Goal: Information Seeking & Learning: Learn about a topic

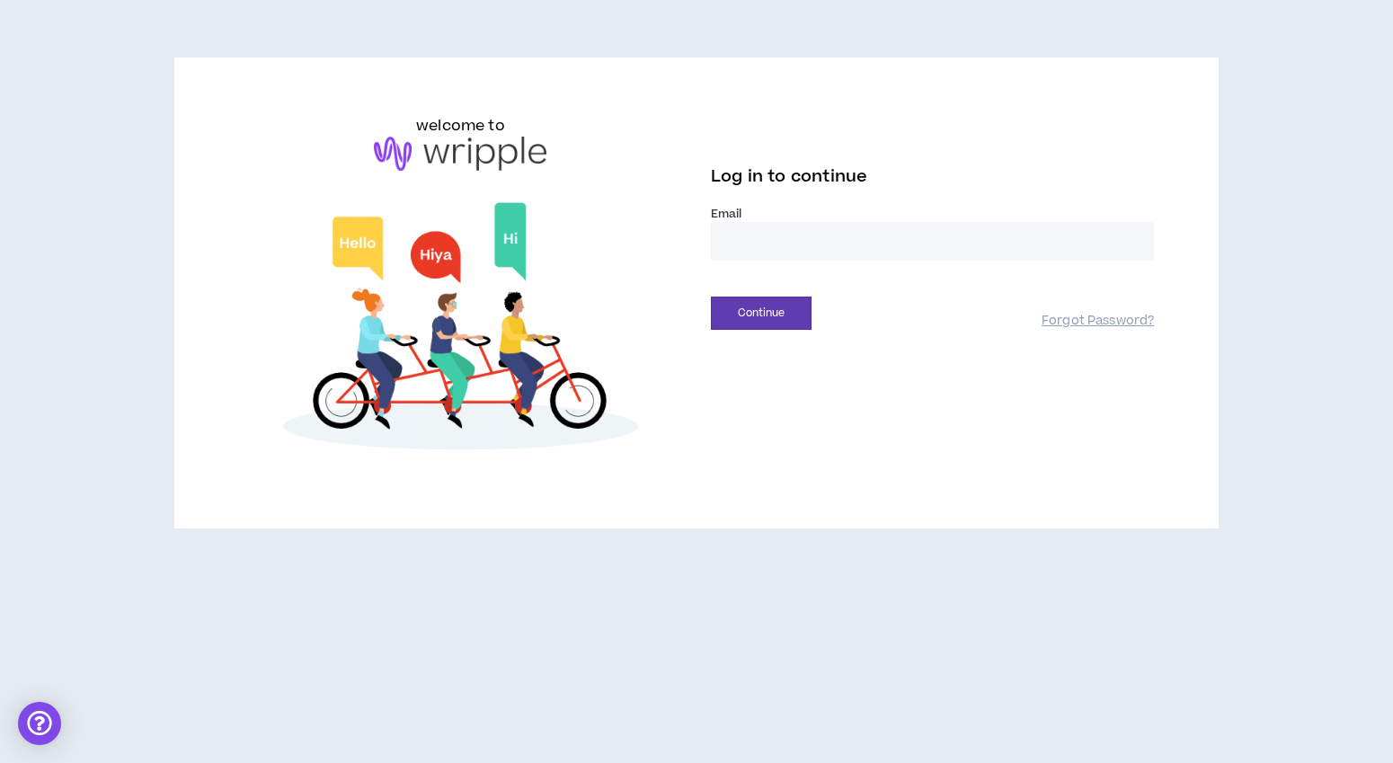
click at [816, 244] on input "email" at bounding box center [932, 241] width 443 height 39
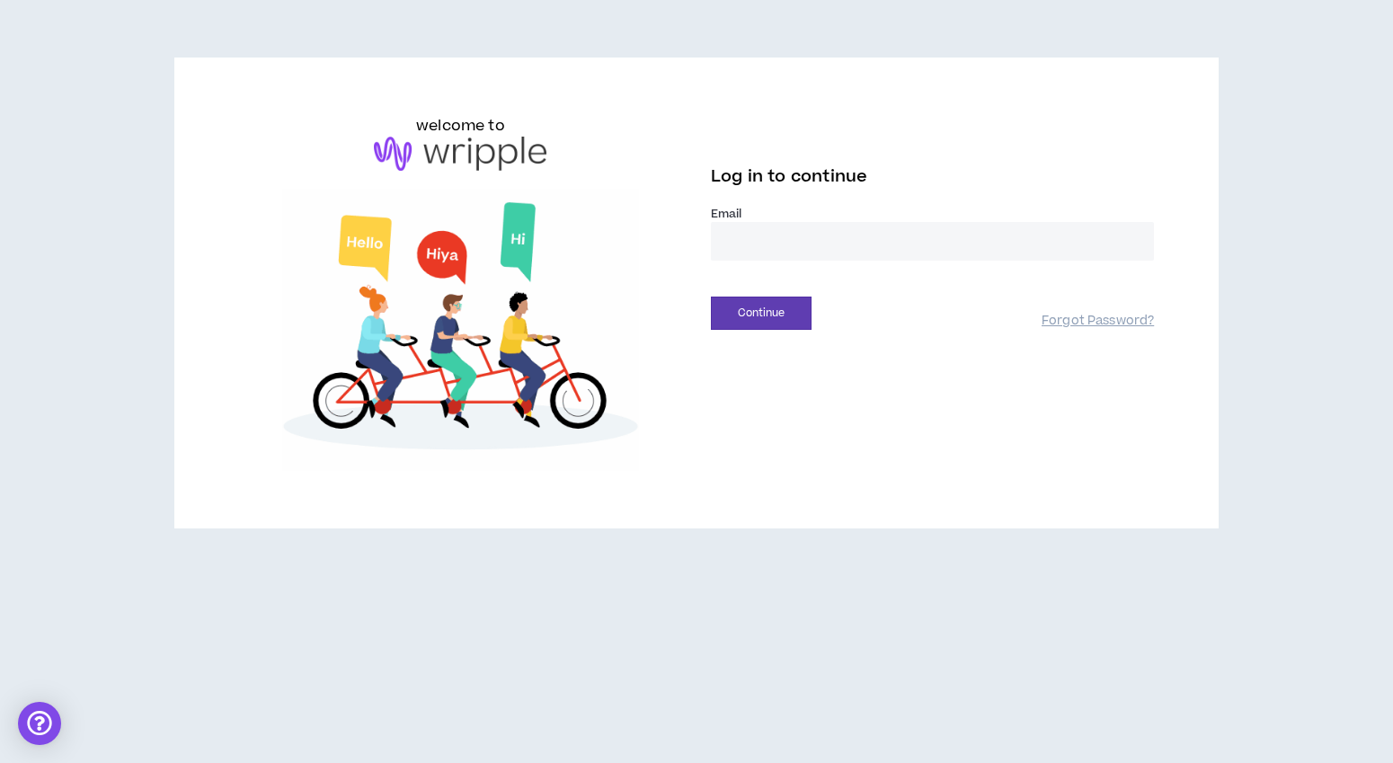
type input "**********"
click at [797, 312] on button "Continue" at bounding box center [761, 313] width 101 height 33
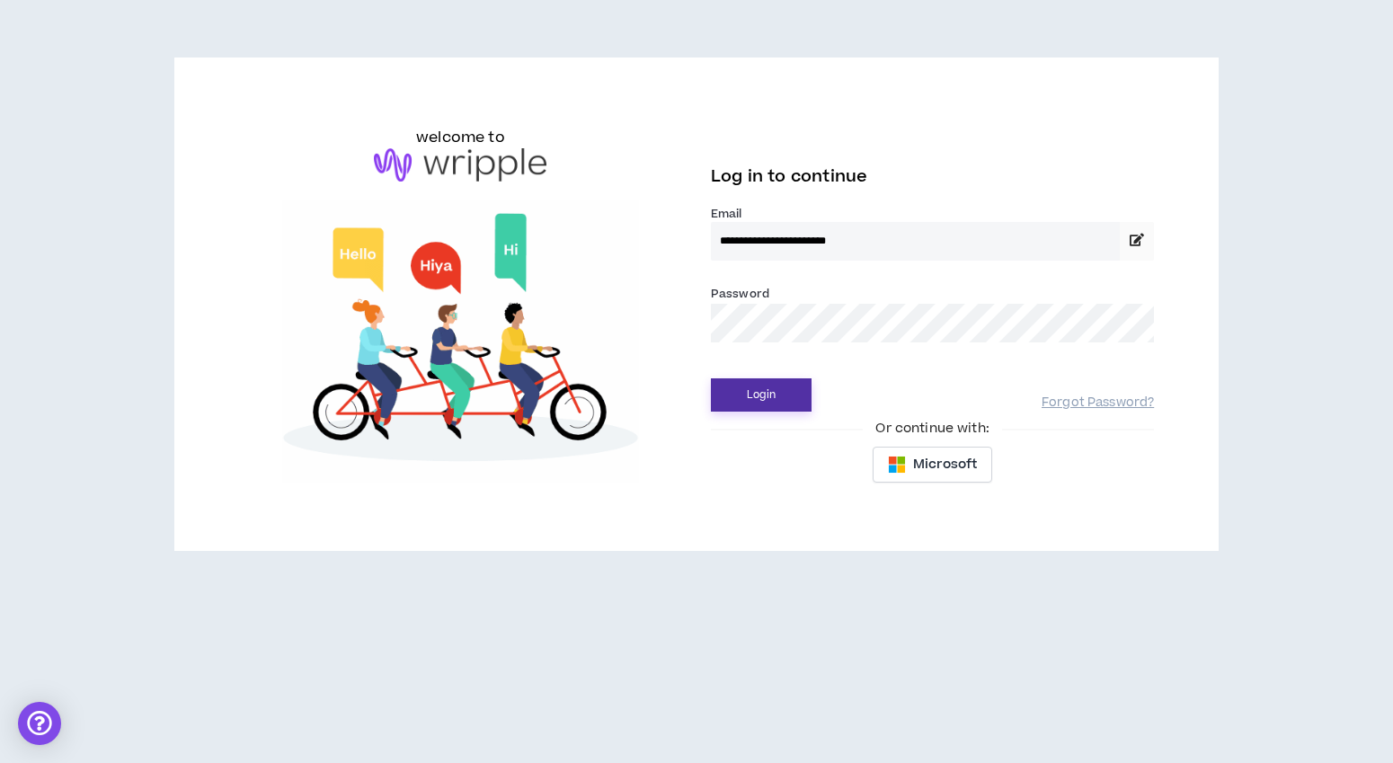
click at [777, 386] on button "Login" at bounding box center [761, 394] width 101 height 33
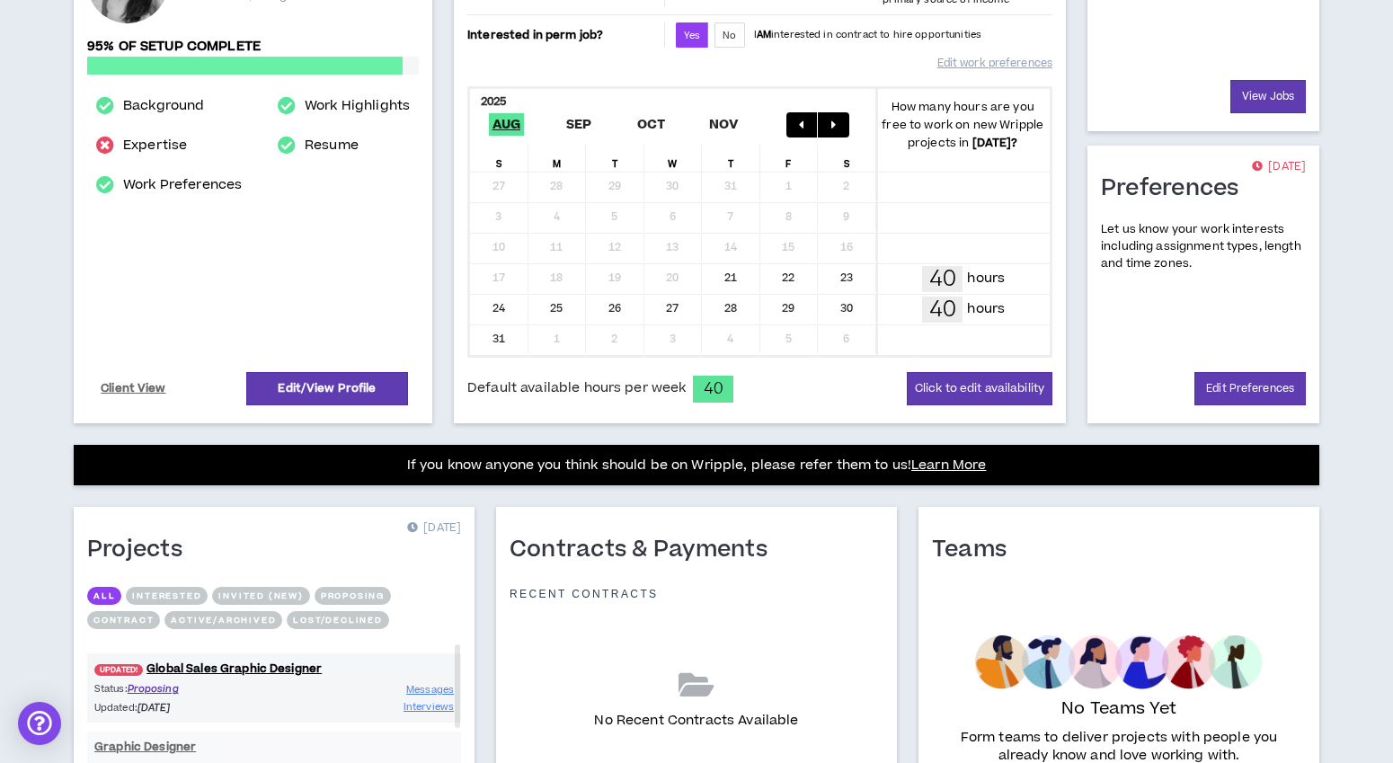
scroll to position [475, 0]
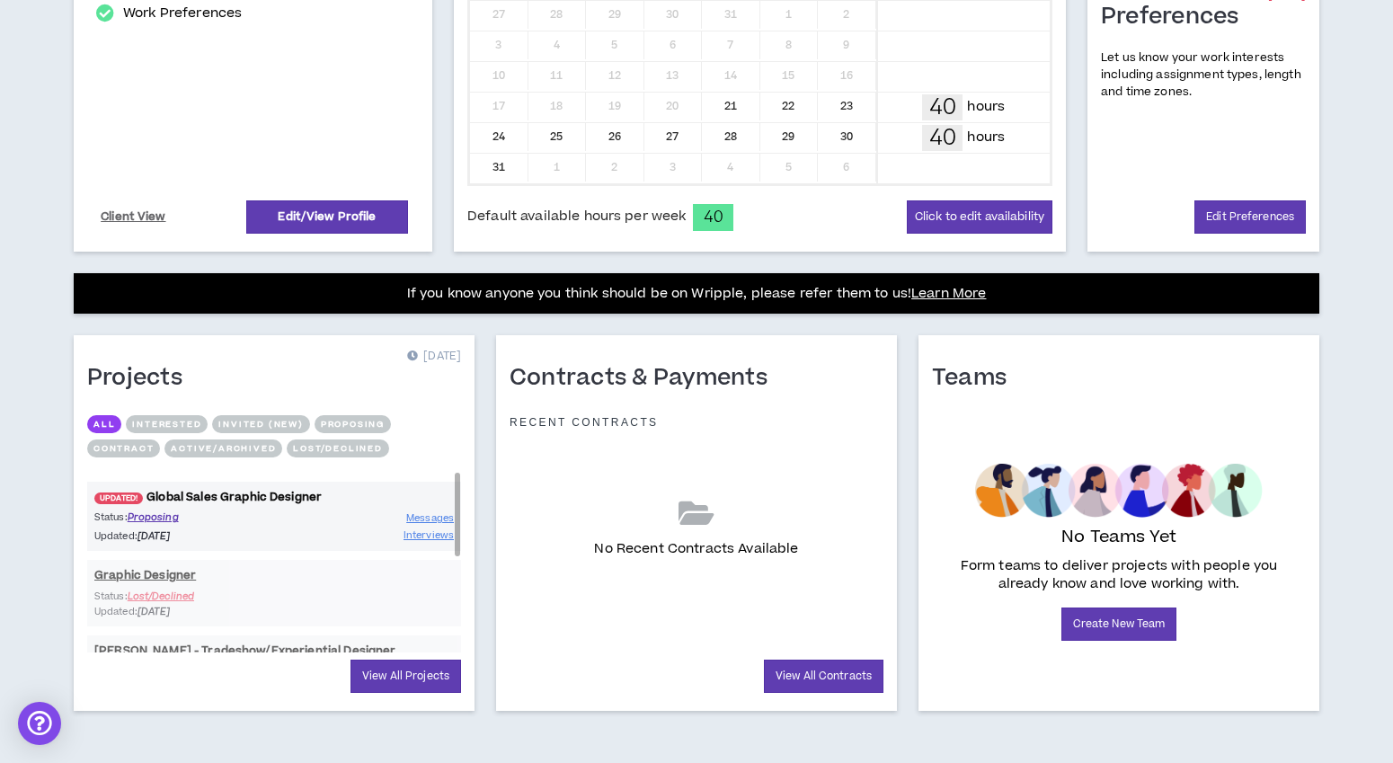
click at [230, 492] on link "UPDATED! Global Sales Graphic Designer" at bounding box center [274, 497] width 374 height 17
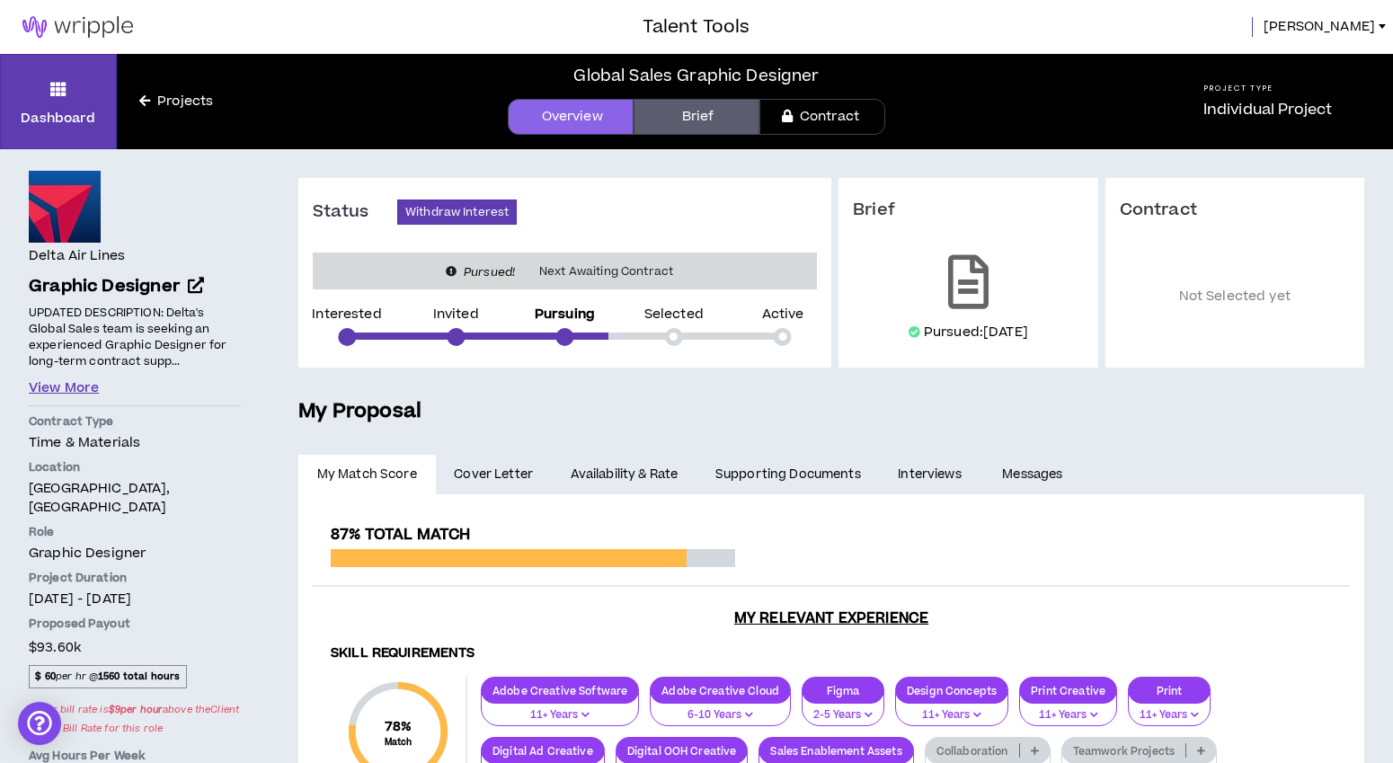
click at [64, 391] on button "View More" at bounding box center [64, 388] width 70 height 20
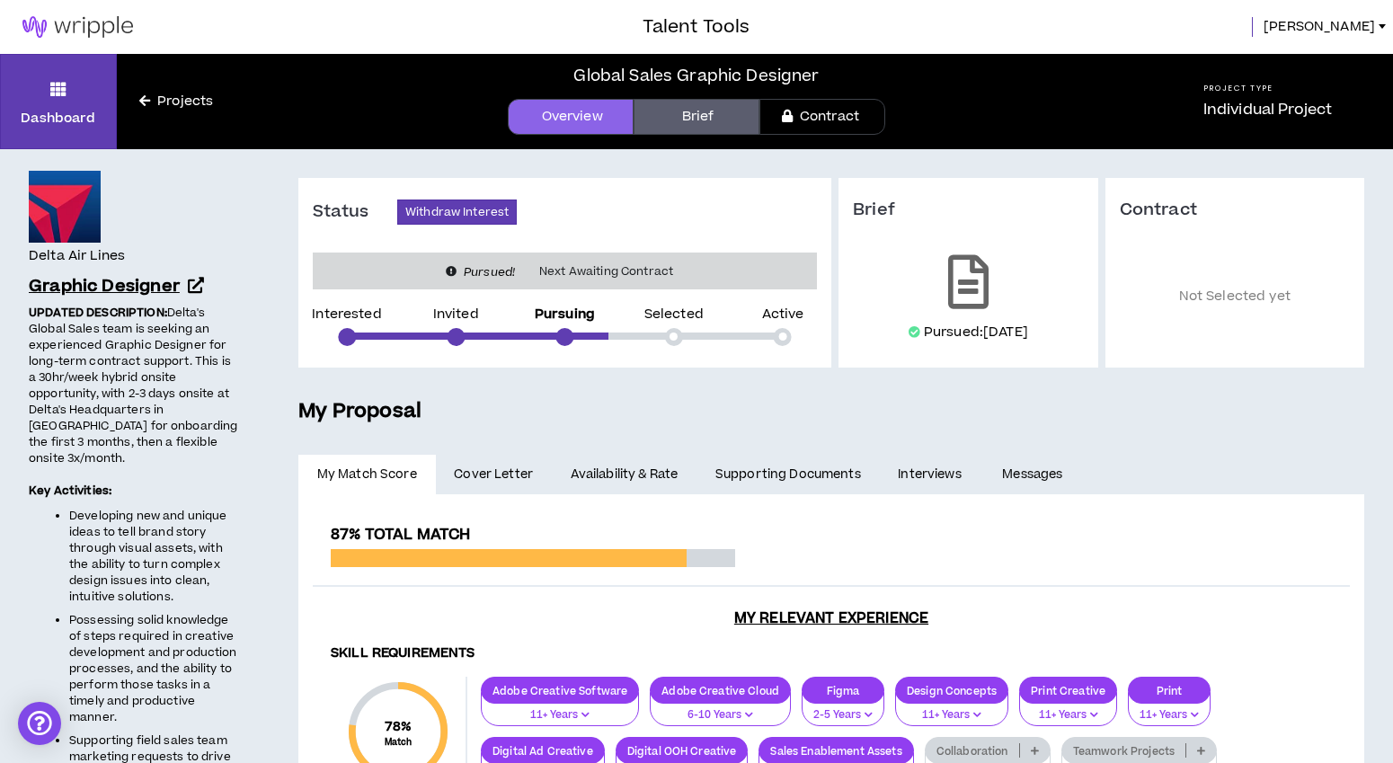
click at [201, 288] on icon at bounding box center [196, 285] width 16 height 16
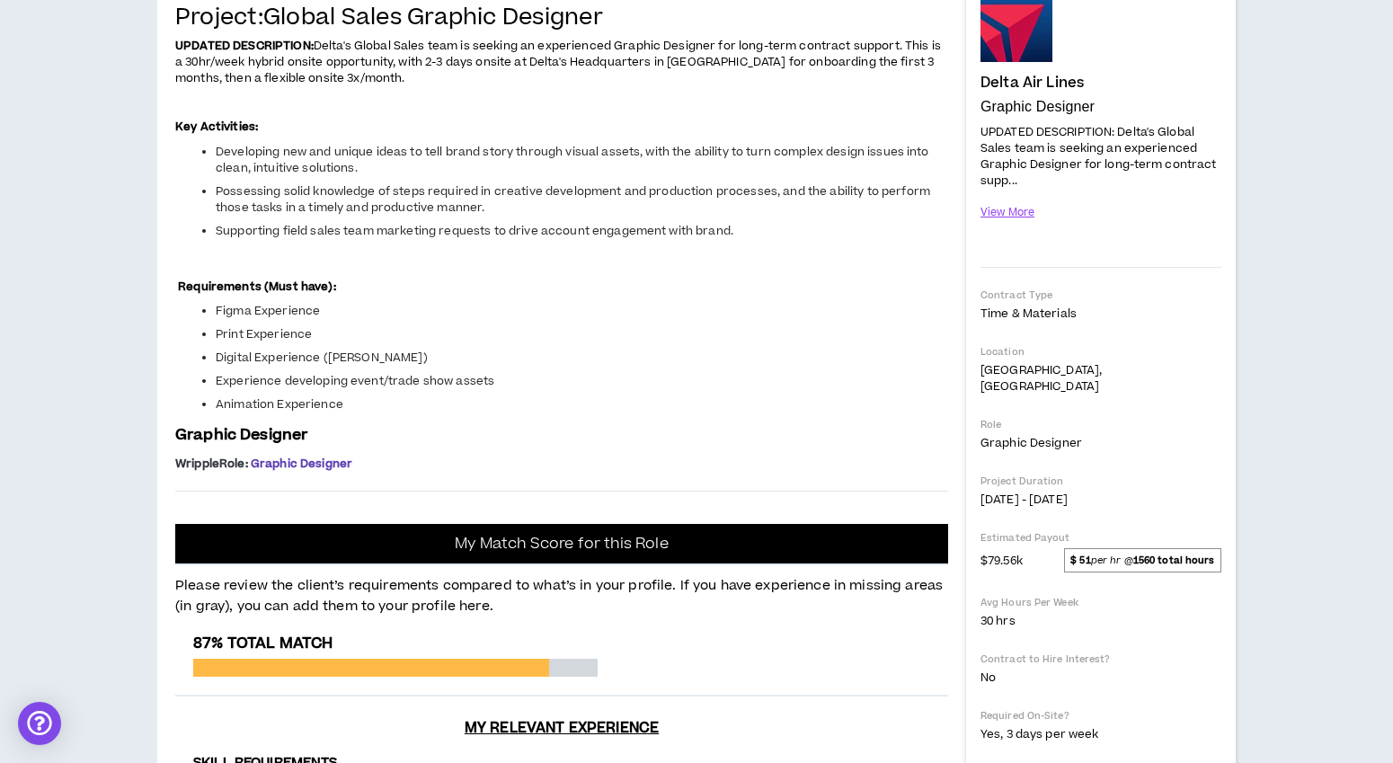
scroll to position [352, 0]
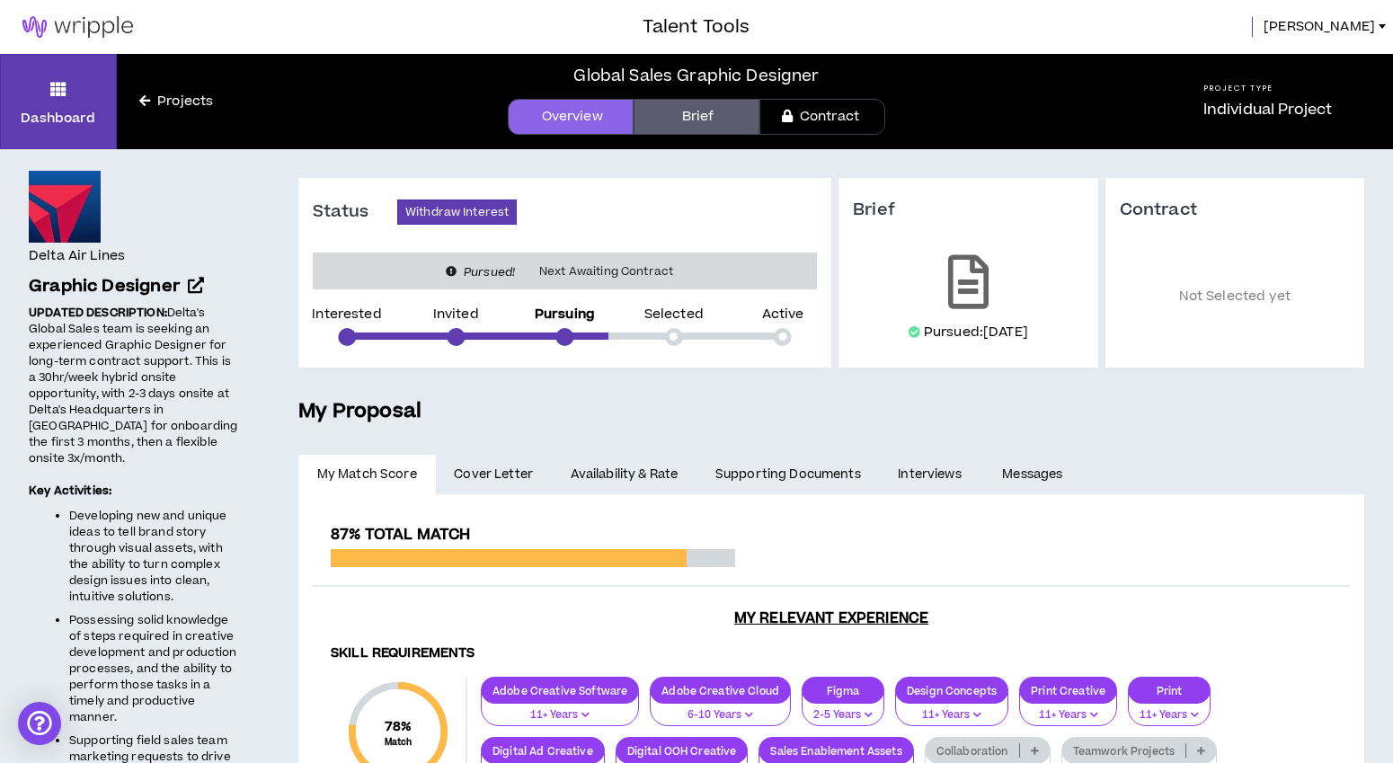
click at [186, 99] on link "Projects" at bounding box center [176, 102] width 119 height 20
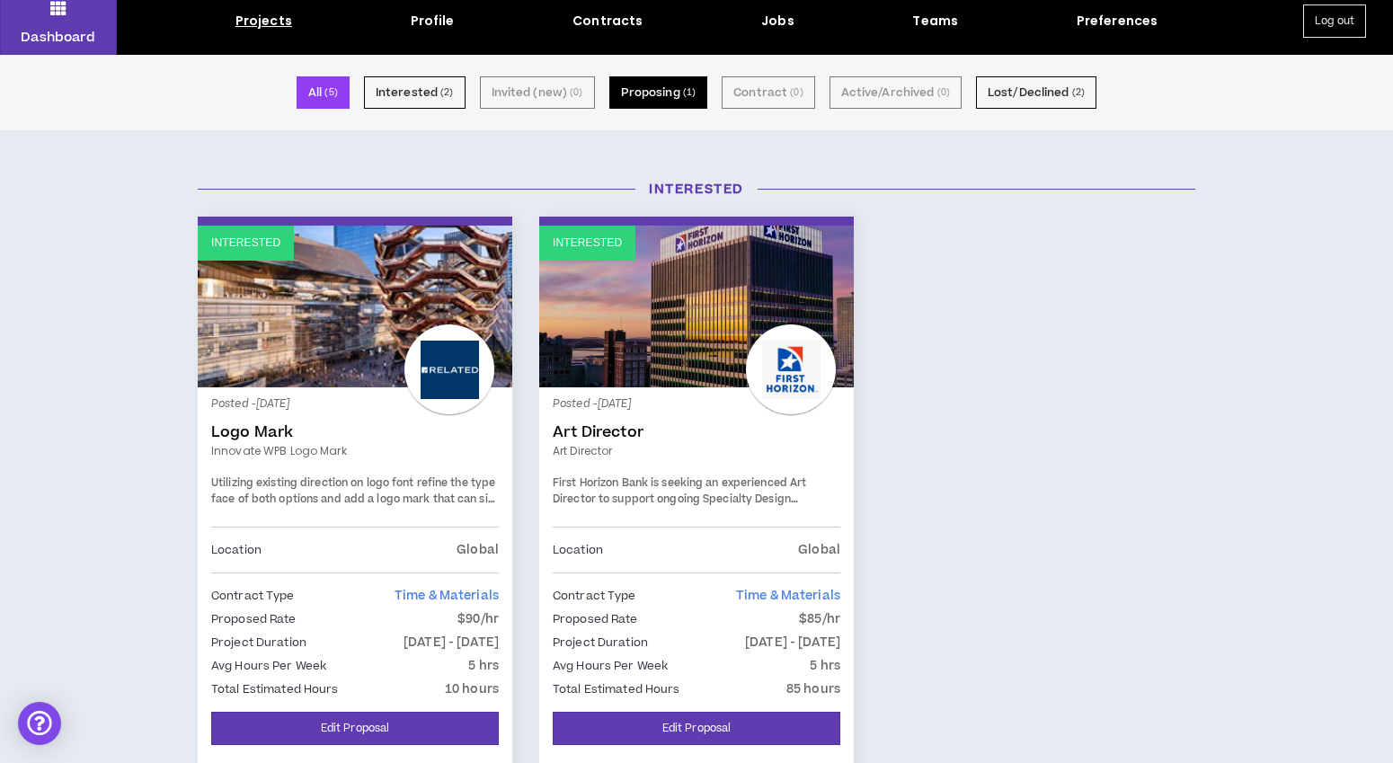
scroll to position [11, 0]
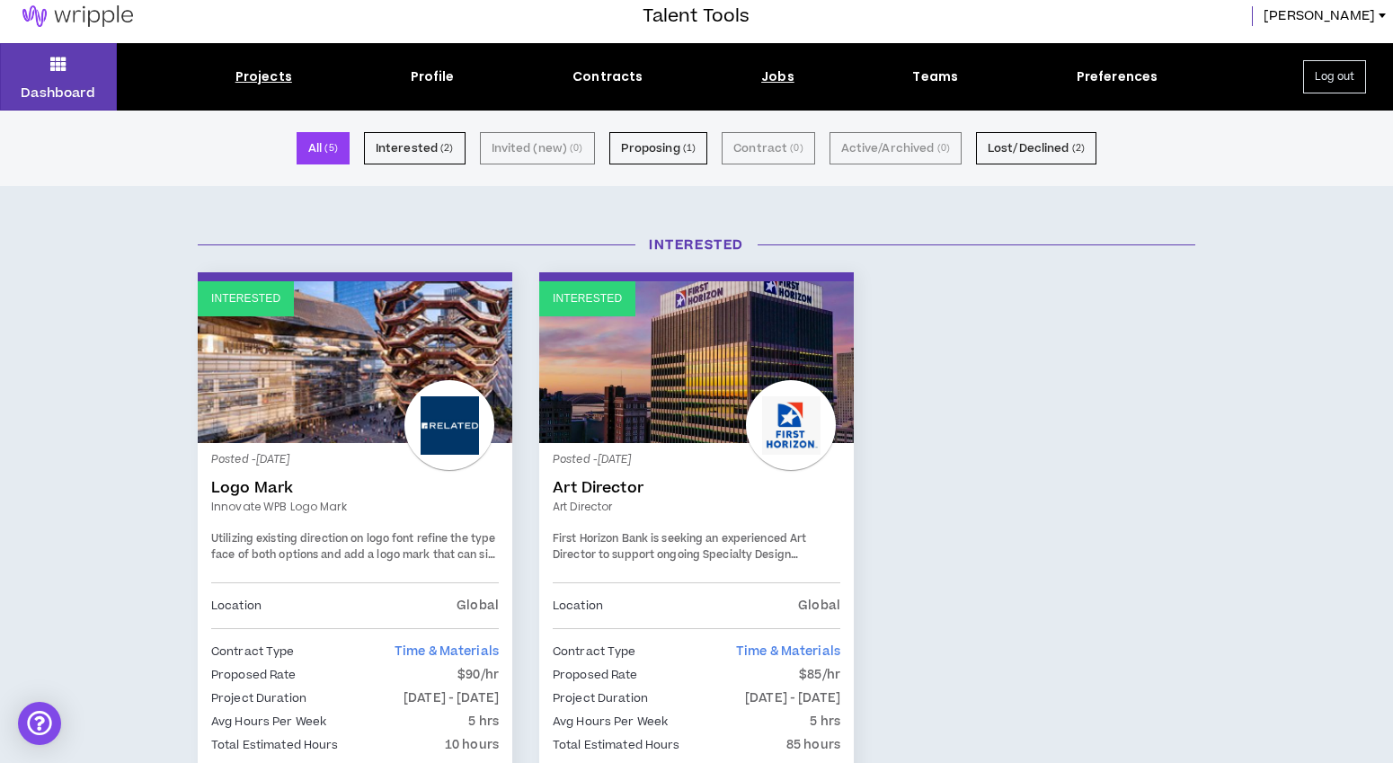
click at [780, 74] on div "Jobs" at bounding box center [777, 76] width 33 height 19
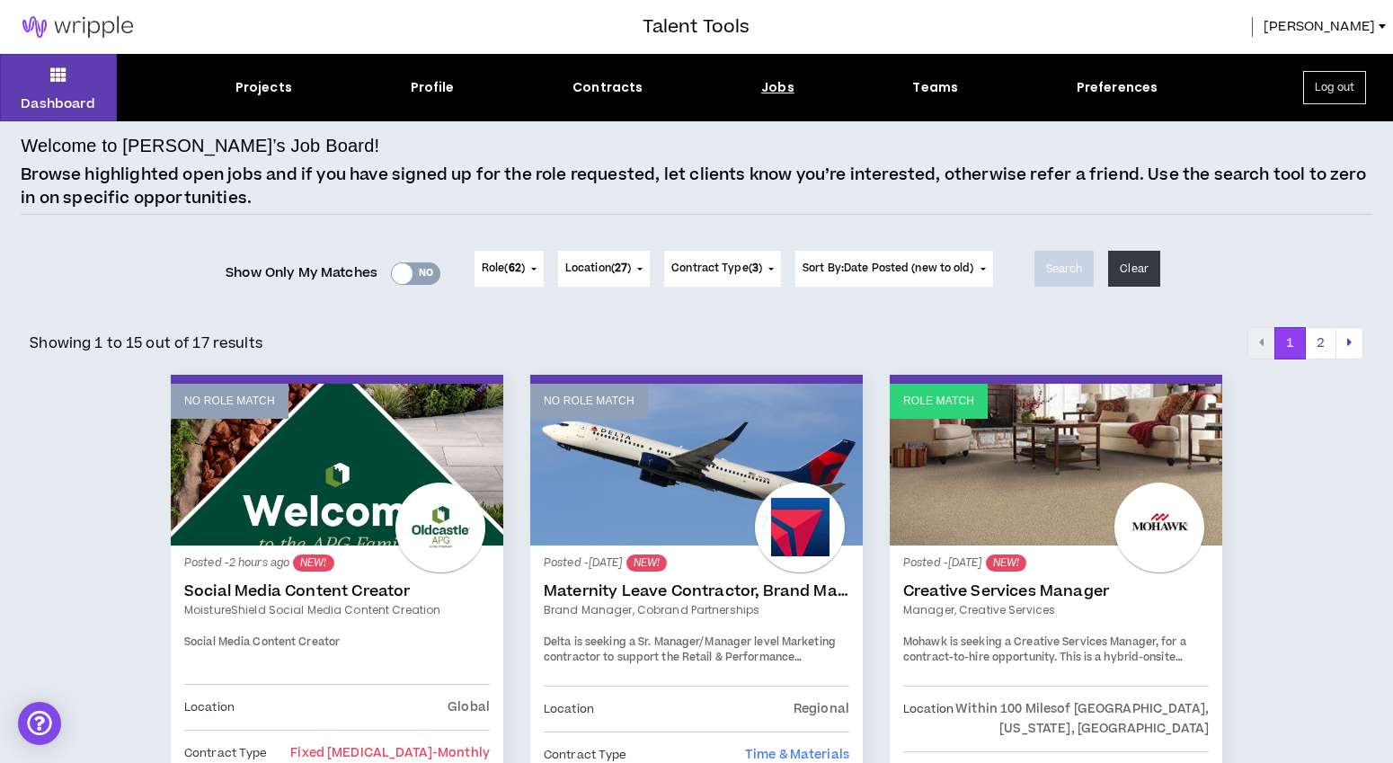
click at [1311, 29] on span "[PERSON_NAME]" at bounding box center [1319, 27] width 111 height 20
click at [1161, 22] on div "[PERSON_NAME]" at bounding box center [1071, 27] width 643 height 20
